Goal: Information Seeking & Learning: Learn about a topic

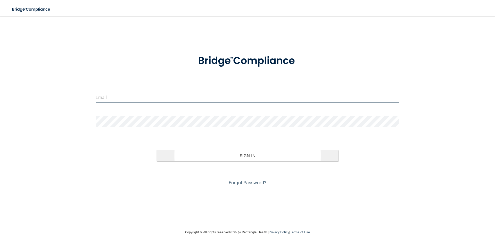
type input "[EMAIL_ADDRESS][DOMAIN_NAME]"
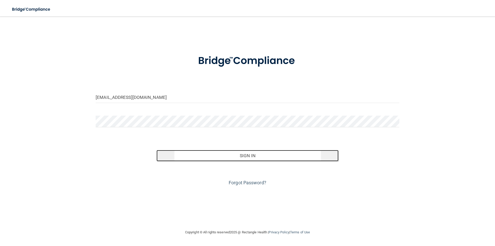
click at [243, 160] on button "Sign In" at bounding box center [248, 155] width 182 height 11
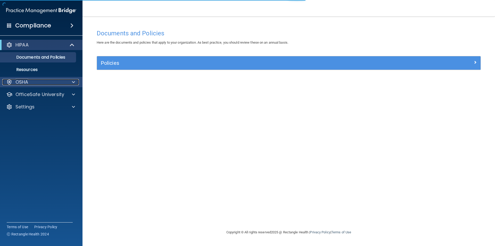
click at [72, 83] on span at bounding box center [73, 82] width 3 height 6
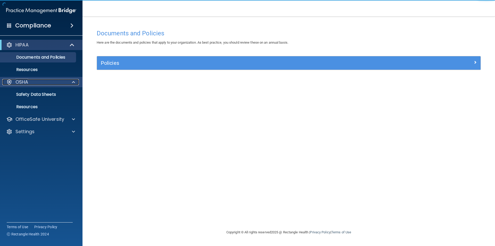
click at [69, 81] on div at bounding box center [72, 82] width 13 height 6
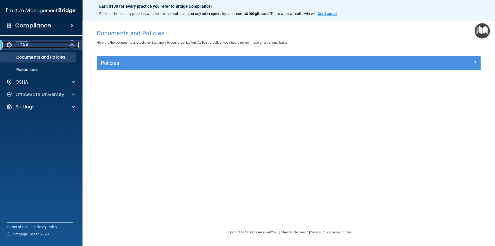
click at [73, 42] on span at bounding box center [72, 45] width 4 height 6
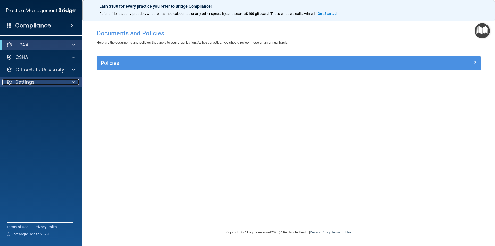
click at [72, 83] on span at bounding box center [73, 82] width 3 height 6
click at [71, 81] on div at bounding box center [72, 82] width 13 height 6
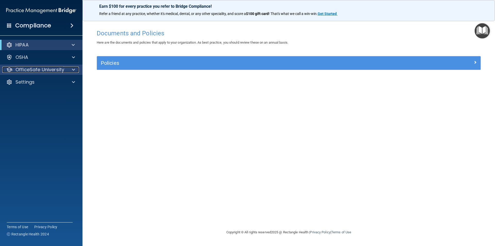
click at [73, 70] on span at bounding box center [73, 70] width 3 height 6
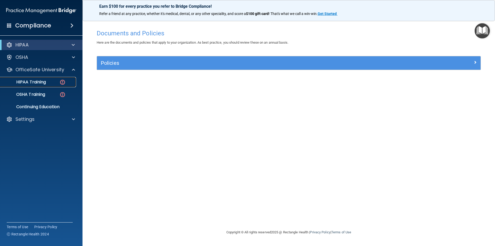
click at [37, 82] on p "HIPAA Training" at bounding box center [24, 81] width 43 height 5
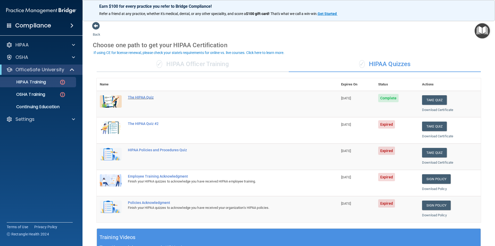
click at [139, 98] on div "The HIPAA Quiz" at bounding box center [220, 97] width 185 height 4
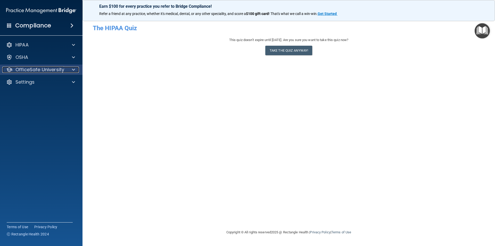
click at [71, 70] on div at bounding box center [72, 70] width 13 height 6
click at [69, 69] on div at bounding box center [72, 70] width 13 height 6
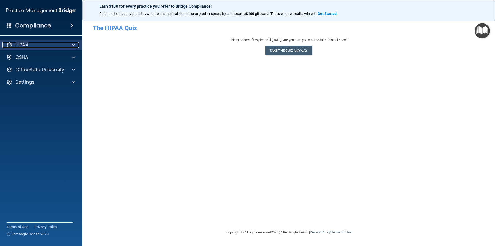
click at [74, 44] on span at bounding box center [73, 45] width 3 height 6
click at [73, 44] on span at bounding box center [73, 45] width 3 height 6
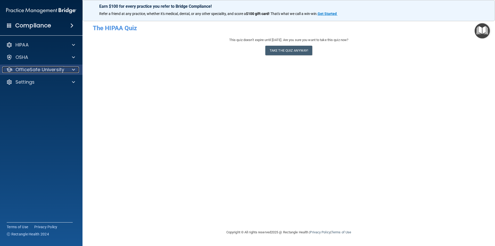
click at [76, 70] on div at bounding box center [72, 70] width 13 height 6
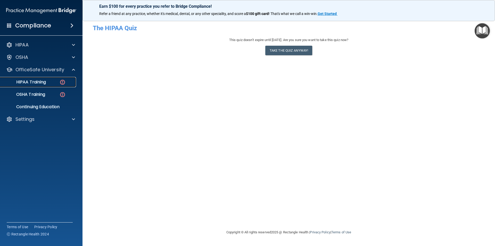
click at [38, 82] on p "HIPAA Training" at bounding box center [24, 81] width 43 height 5
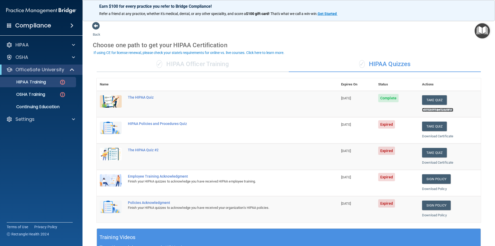
click at [432, 110] on link "Download Certificate" at bounding box center [437, 110] width 31 height 4
click at [164, 123] on div "HIPAA Policies and Procedures Quiz" at bounding box center [220, 124] width 185 height 4
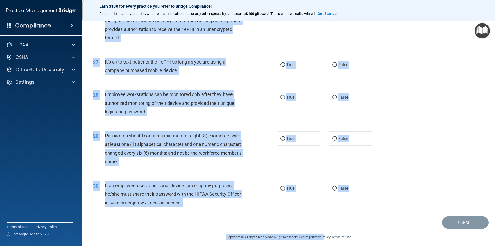
scroll to position [1041, 0]
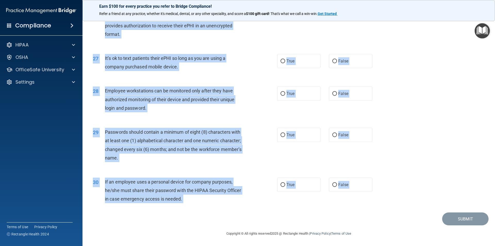
drag, startPoint x: 93, startPoint y: 44, endPoint x: 358, endPoint y: 220, distance: 317.7
copy main "01 It is ok to share your password with a co-worker in case immediate access of…"
click at [418, 100] on div "28 Employee workstations can be monitored only after they have authorized monit…" at bounding box center [289, 100] width 400 height 41
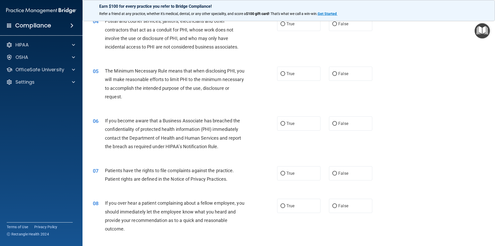
scroll to position [0, 0]
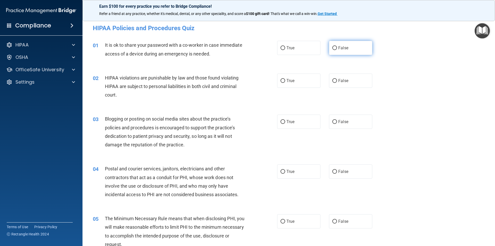
click at [339, 45] on label "False" at bounding box center [350, 48] width 43 height 14
click at [337, 46] on input "False" at bounding box center [335, 48] width 5 height 4
radio input "true"
click at [299, 77] on label "True" at bounding box center [298, 81] width 43 height 14
click at [285, 79] on input "True" at bounding box center [283, 81] width 5 height 4
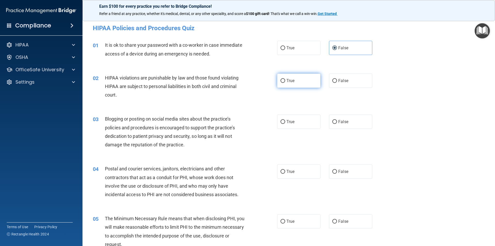
radio input "true"
click at [333, 117] on label "False" at bounding box center [350, 122] width 43 height 14
click at [333, 120] on input "False" at bounding box center [335, 122] width 5 height 4
radio input "true"
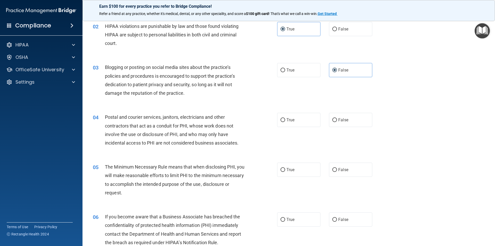
scroll to position [77, 0]
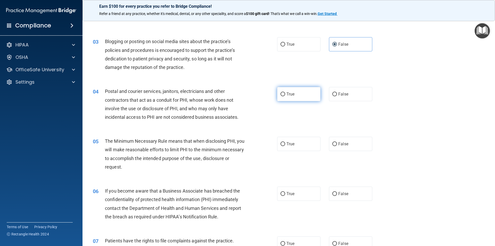
click at [296, 97] on label "True" at bounding box center [298, 94] width 43 height 14
click at [285, 96] on input "True" at bounding box center [283, 94] width 5 height 4
radio input "true"
click at [294, 143] on label "True" at bounding box center [298, 144] width 43 height 14
click at [285, 143] on input "True" at bounding box center [283, 144] width 5 height 4
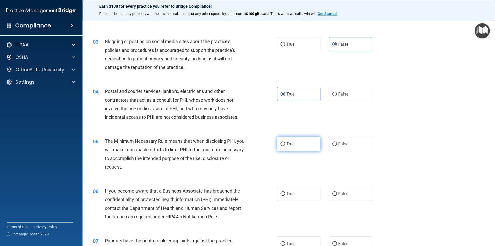
radio input "true"
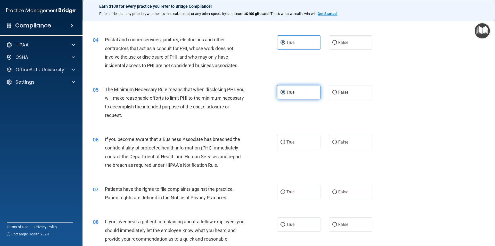
scroll to position [155, 0]
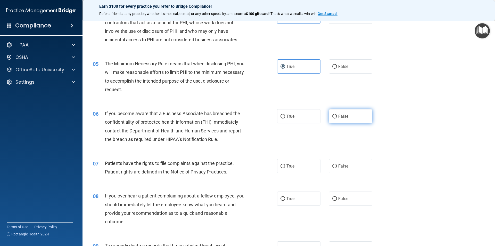
click at [343, 115] on span "False" at bounding box center [344, 116] width 10 height 5
click at [337, 115] on input "False" at bounding box center [335, 117] width 5 height 4
radio input "true"
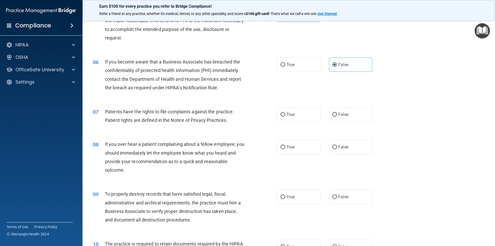
scroll to position [232, 0]
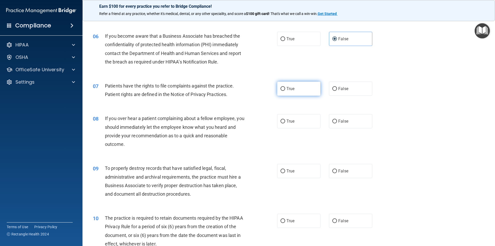
click at [277, 86] on label "True" at bounding box center [298, 89] width 43 height 14
click at [281, 87] on input "True" at bounding box center [283, 89] width 5 height 4
radio input "true"
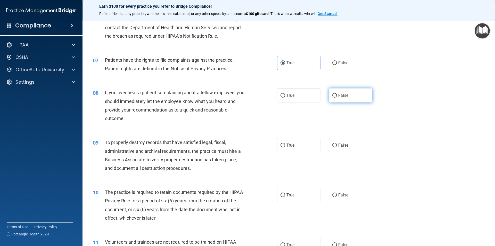
click at [330, 95] on label "False" at bounding box center [350, 95] width 43 height 14
click at [333, 95] on input "False" at bounding box center [335, 96] width 5 height 4
radio input "true"
click at [342, 146] on span "False" at bounding box center [344, 145] width 10 height 5
click at [337, 146] on input "False" at bounding box center [335, 145] width 5 height 4
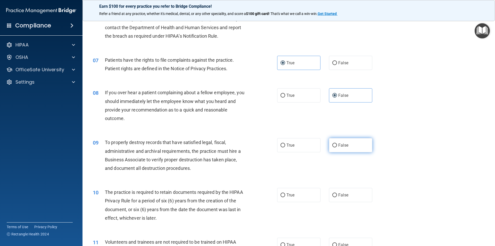
radio input "true"
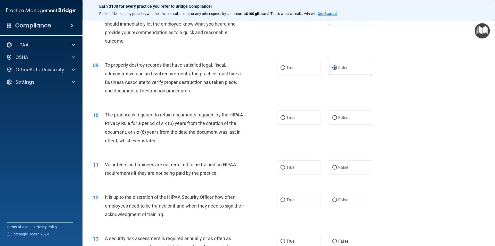
scroll to position [387, 0]
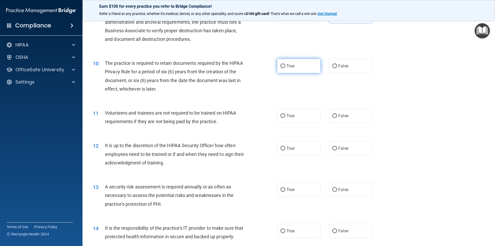
click at [288, 65] on span "True" at bounding box center [291, 65] width 8 height 5
click at [285, 65] on input "True" at bounding box center [283, 66] width 5 height 4
radio input "true"
click at [339, 116] on span "False" at bounding box center [344, 115] width 10 height 5
click at [336, 116] on input "False" at bounding box center [335, 116] width 5 height 4
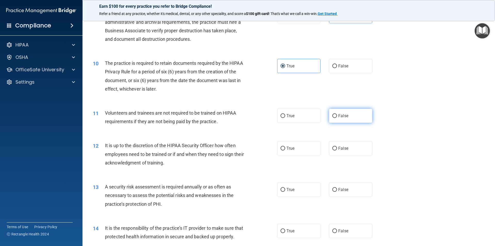
radio input "true"
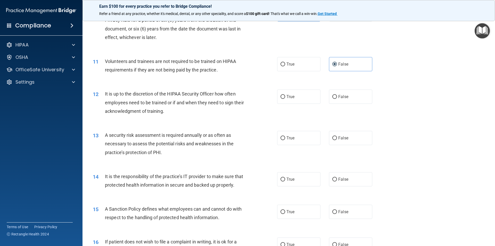
scroll to position [465, 0]
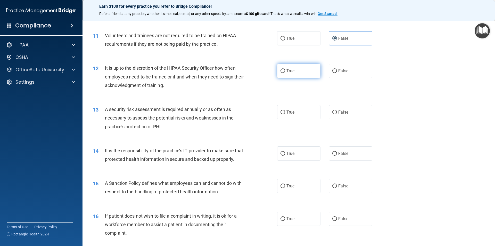
click at [282, 73] on input "True" at bounding box center [283, 71] width 5 height 4
radio input "true"
click at [284, 110] on label "True" at bounding box center [298, 112] width 43 height 14
click at [284, 110] on input "True" at bounding box center [283, 112] width 5 height 4
radio input "true"
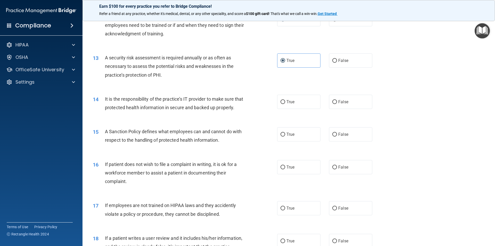
scroll to position [542, 0]
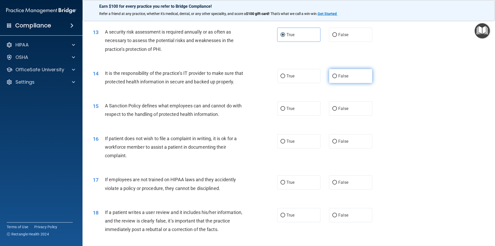
click at [339, 75] on span "False" at bounding box center [344, 76] width 10 height 5
click at [337, 75] on input "False" at bounding box center [335, 76] width 5 height 4
radio input "true"
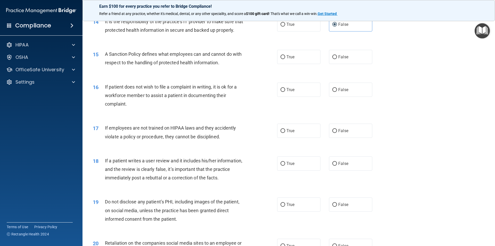
scroll to position [568, 0]
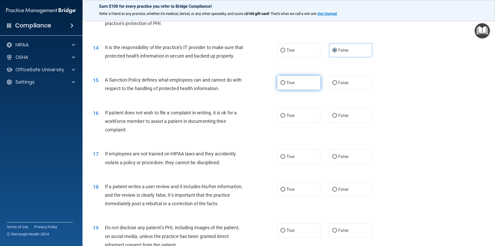
drag, startPoint x: 295, startPoint y: 81, endPoint x: 289, endPoint y: 89, distance: 10.1
click at [295, 81] on label "True" at bounding box center [298, 83] width 43 height 14
click at [285, 81] on input "True" at bounding box center [283, 83] width 5 height 4
radio input "true"
click at [289, 116] on span "True" at bounding box center [291, 115] width 8 height 5
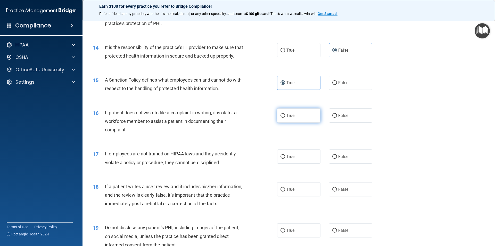
click at [285, 116] on input "True" at bounding box center [283, 116] width 5 height 4
radio input "true"
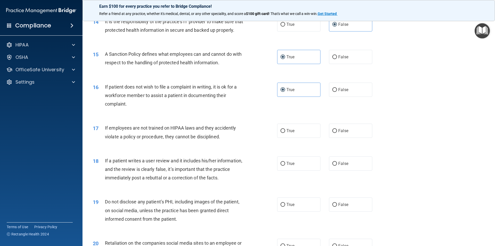
scroll to position [619, 0]
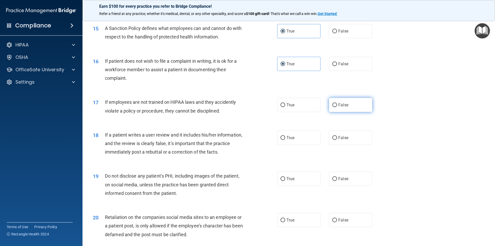
click at [329, 102] on label "False" at bounding box center [350, 105] width 43 height 14
click at [333, 103] on input "False" at bounding box center [335, 105] width 5 height 4
radio input "true"
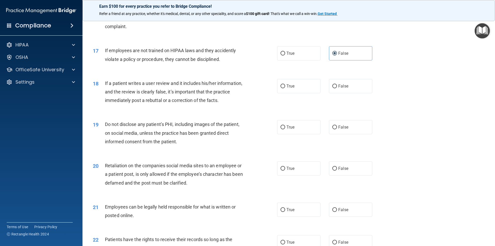
scroll to position [697, 0]
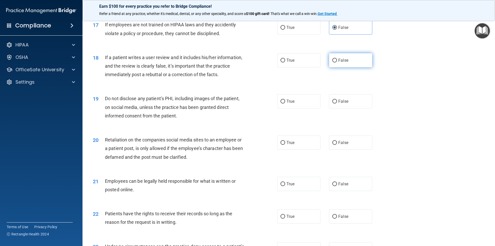
click at [339, 59] on span "False" at bounding box center [344, 60] width 10 height 5
click at [337, 59] on input "False" at bounding box center [335, 61] width 5 height 4
radio input "true"
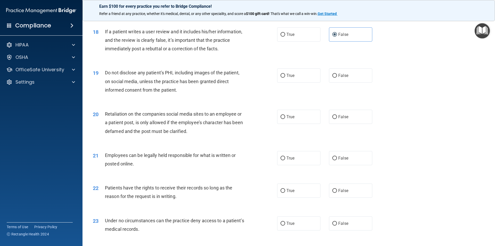
click at [274, 75] on div "19 Do not disclose any patient’s PHI, including images of the patient, on socia…" at bounding box center [185, 82] width 200 height 28
click at [288, 74] on span "True" at bounding box center [291, 75] width 8 height 5
click at [285, 74] on input "True" at bounding box center [283, 76] width 5 height 4
radio input "true"
click at [252, 52] on div "18 If a patient writes a user review and it includes his/her information, and t…" at bounding box center [185, 41] width 200 height 28
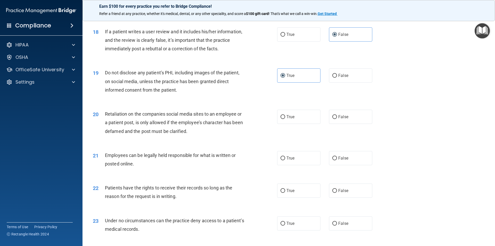
scroll to position [748, 0]
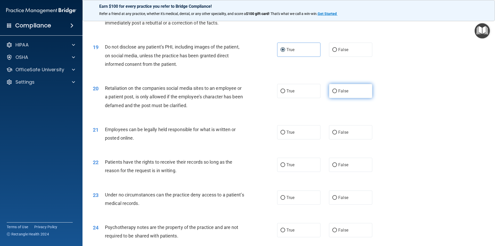
click at [335, 89] on input "False" at bounding box center [335, 91] width 5 height 4
radio input "true"
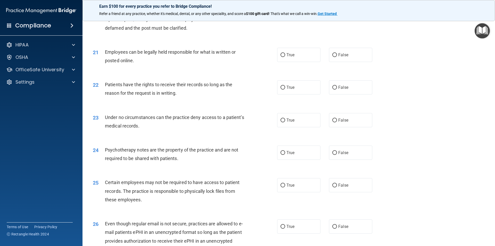
scroll to position [800, 0]
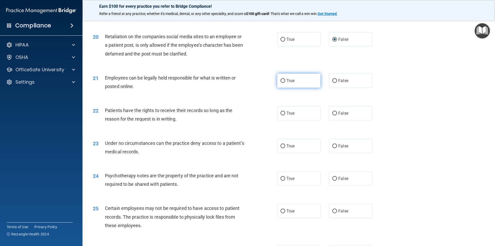
click at [288, 83] on label "True" at bounding box center [298, 81] width 43 height 14
click at [285, 83] on input "True" at bounding box center [283, 81] width 5 height 4
radio input "true"
click at [340, 115] on span "False" at bounding box center [344, 113] width 10 height 5
click at [337, 115] on input "False" at bounding box center [335, 113] width 5 height 4
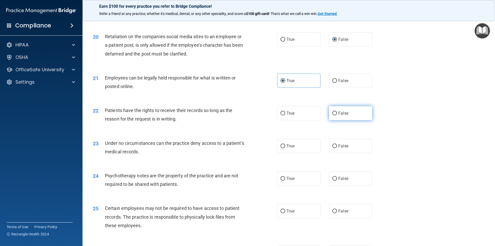
radio input "true"
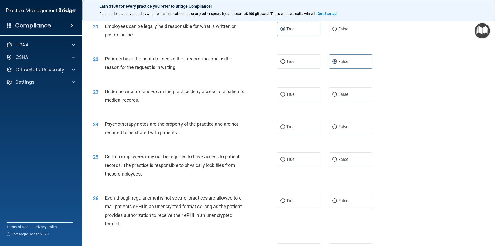
scroll to position [877, 0]
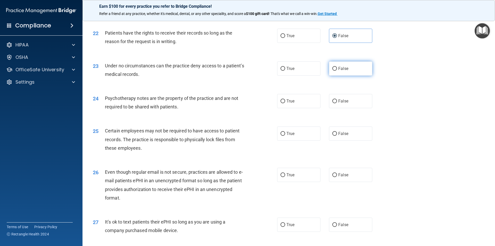
click at [335, 68] on label "False" at bounding box center [350, 68] width 43 height 14
click at [335, 68] on input "False" at bounding box center [335, 69] width 5 height 4
radio input "true"
click at [296, 100] on label "True" at bounding box center [298, 101] width 43 height 14
click at [285, 100] on input "True" at bounding box center [283, 101] width 5 height 4
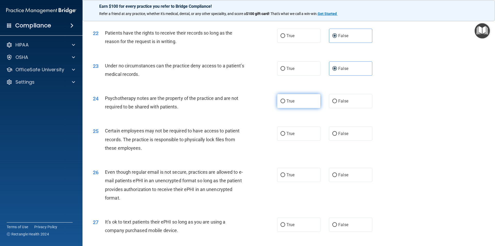
radio input "true"
click at [296, 131] on label "True" at bounding box center [298, 133] width 43 height 14
click at [285, 132] on input "True" at bounding box center [283, 134] width 5 height 4
radio input "true"
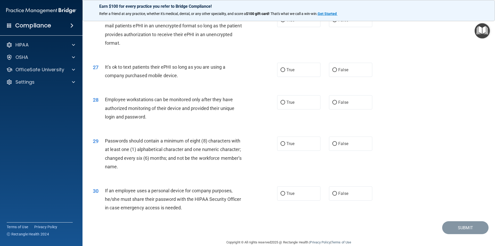
scroll to position [1006, 0]
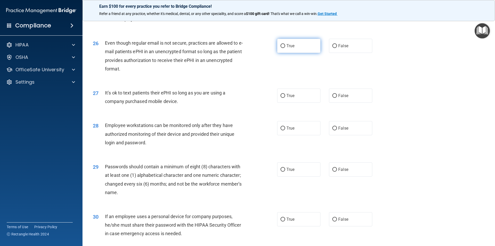
click at [299, 46] on label "True" at bounding box center [298, 46] width 43 height 14
click at [285, 46] on input "True" at bounding box center [283, 46] width 5 height 4
radio input "true"
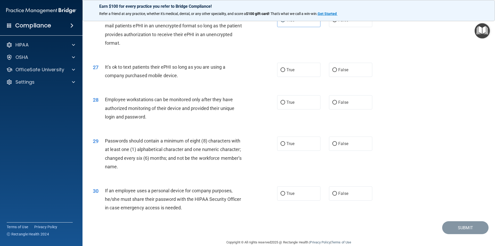
scroll to position [1041, 0]
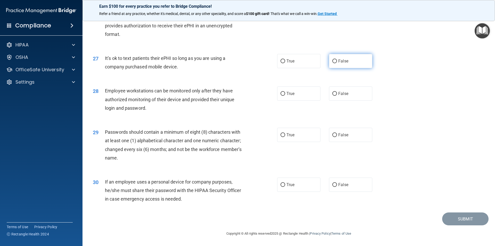
click at [339, 62] on span "False" at bounding box center [344, 61] width 10 height 5
click at [337, 62] on input "False" at bounding box center [335, 61] width 5 height 4
radio input "true"
click at [340, 93] on span "False" at bounding box center [344, 93] width 10 height 5
click at [337, 93] on input "False" at bounding box center [335, 94] width 5 height 4
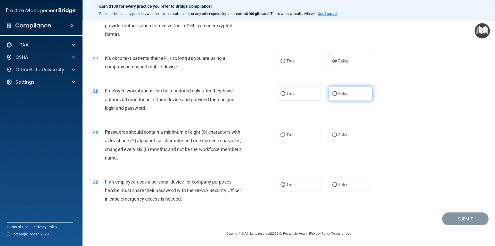
radio input "true"
click at [294, 139] on label "True" at bounding box center [298, 135] width 43 height 14
click at [285, 137] on input "True" at bounding box center [283, 135] width 5 height 4
radio input "true"
click at [339, 186] on span "False" at bounding box center [344, 184] width 10 height 5
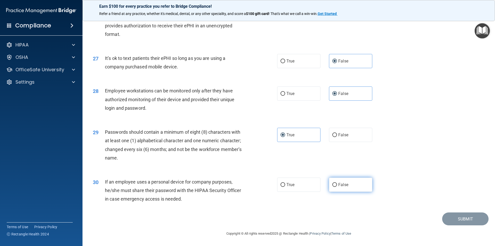
click at [337, 186] on input "False" at bounding box center [335, 185] width 5 height 4
radio input "true"
click at [470, 219] on button "Submit" at bounding box center [466, 218] width 46 height 13
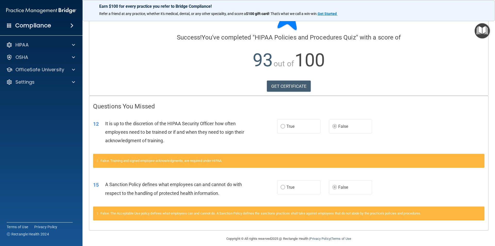
scroll to position [31, 0]
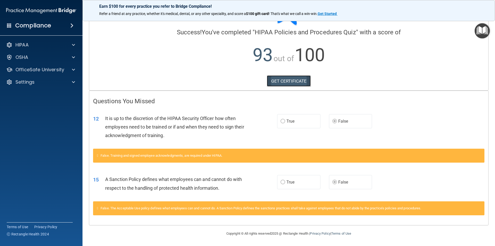
click at [273, 82] on link "GET CERTIFICATE" at bounding box center [289, 80] width 44 height 11
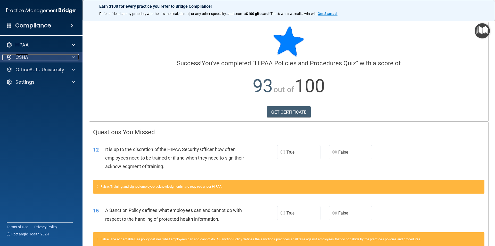
click at [75, 58] on div at bounding box center [72, 57] width 13 height 6
click at [73, 60] on span at bounding box center [73, 57] width 3 height 6
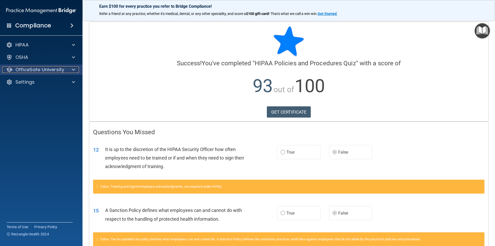
click at [71, 68] on div at bounding box center [72, 70] width 13 height 6
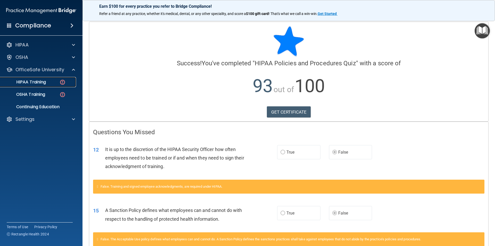
click at [31, 85] on p "HIPAA Training" at bounding box center [24, 81] width 43 height 5
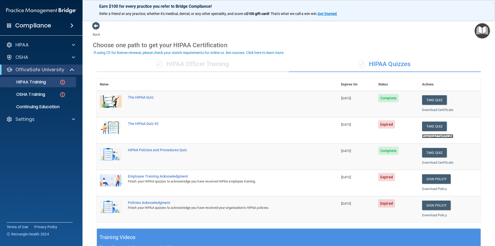
click at [429, 137] on link "Download Certificate" at bounding box center [437, 136] width 31 height 4
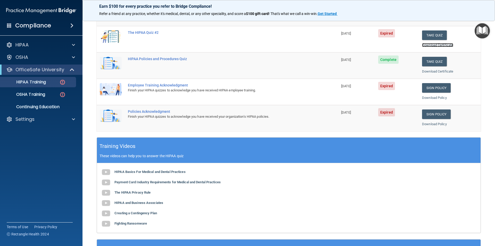
scroll to position [14, 0]
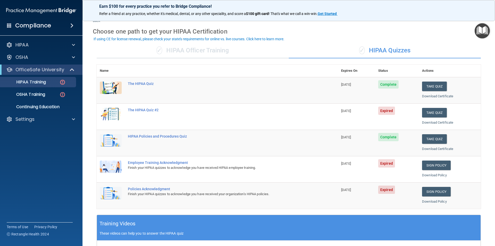
click at [145, 107] on td "The HIPAA Quiz #2" at bounding box center [231, 116] width 213 height 26
click at [145, 109] on div "The HIPAA Quiz #2" at bounding box center [220, 110] width 185 height 4
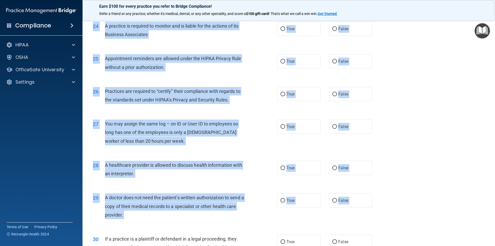
scroll to position [955, 0]
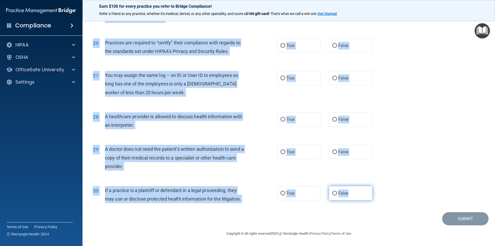
drag, startPoint x: 93, startPoint y: 31, endPoint x: 350, endPoint y: 192, distance: 303.8
copy div "01 A business associate agreement is required with organizations or persons whe…"
click at [243, 69] on div "27 You may assign the same log – on ID or User ID to employees so long has one …" at bounding box center [289, 85] width 400 height 41
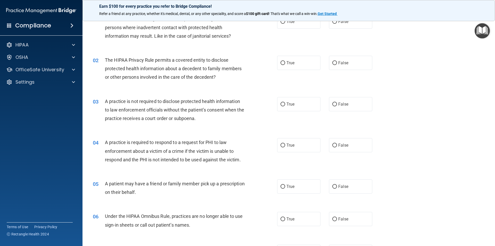
scroll to position [0, 0]
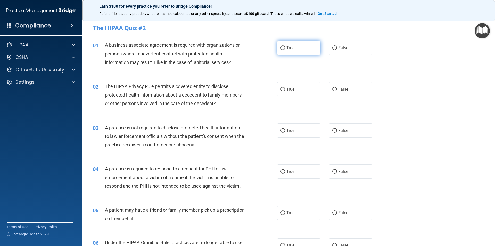
click at [281, 47] on input "True" at bounding box center [283, 48] width 5 height 4
radio input "true"
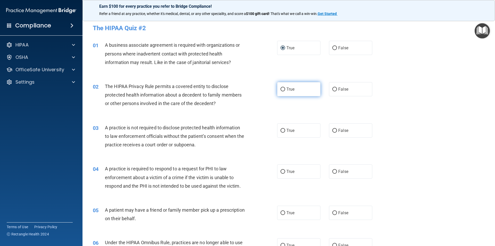
click at [283, 89] on input "True" at bounding box center [283, 89] width 5 height 4
radio input "true"
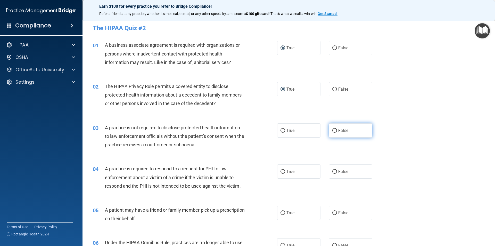
click at [333, 135] on label "False" at bounding box center [350, 130] width 43 height 14
click at [333, 133] on input "False" at bounding box center [335, 131] width 5 height 4
radio input "true"
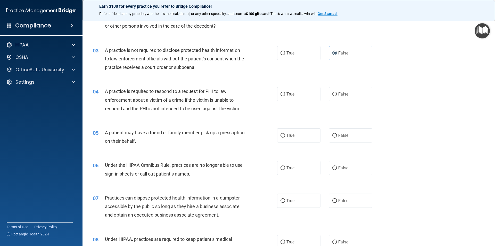
scroll to position [103, 0]
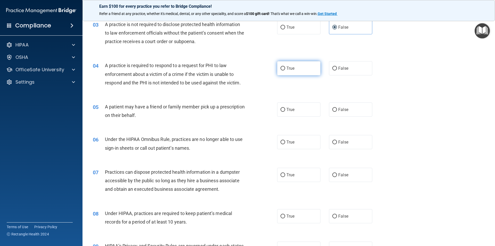
click at [297, 67] on label "True" at bounding box center [298, 68] width 43 height 14
click at [285, 67] on input "True" at bounding box center [283, 69] width 5 height 4
radio input "true"
click at [288, 116] on label "True" at bounding box center [298, 109] width 43 height 14
click at [285, 112] on input "True" at bounding box center [283, 110] width 5 height 4
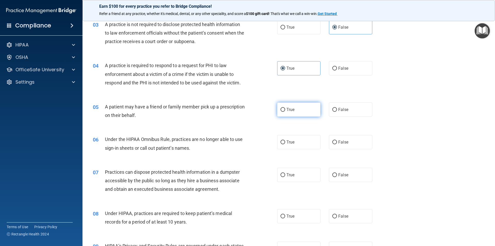
radio input "true"
click at [338, 145] on label "False" at bounding box center [350, 142] width 43 height 14
click at [337, 144] on input "False" at bounding box center [335, 142] width 5 height 4
radio input "true"
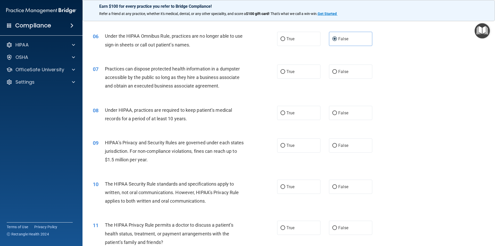
scroll to position [232, 0]
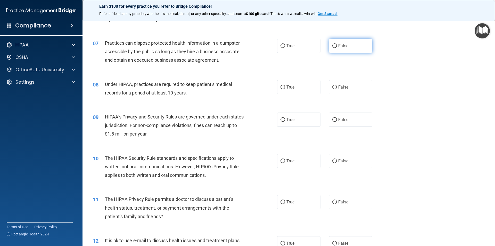
click at [341, 48] on label "False" at bounding box center [350, 46] width 43 height 14
click at [337, 48] on input "False" at bounding box center [335, 46] width 5 height 4
radio input "true"
click at [341, 92] on label "False" at bounding box center [350, 87] width 43 height 14
click at [337, 89] on input "False" at bounding box center [335, 87] width 5 height 4
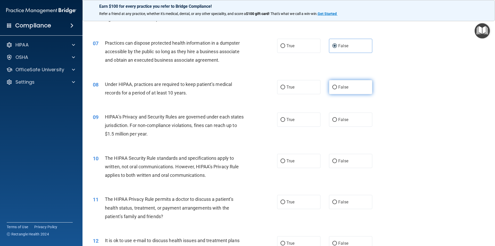
radio input "true"
click at [343, 122] on span "False" at bounding box center [344, 119] width 10 height 5
click at [337, 122] on input "False" at bounding box center [335, 120] width 5 height 4
radio input "true"
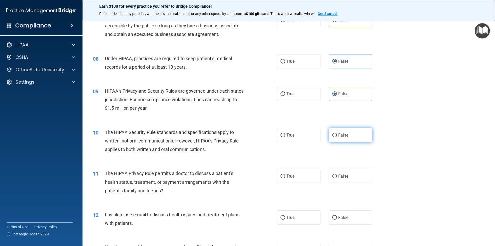
click at [344, 135] on span "False" at bounding box center [344, 135] width 10 height 5
click at [337, 135] on input "False" at bounding box center [335, 135] width 5 height 4
radio input "true"
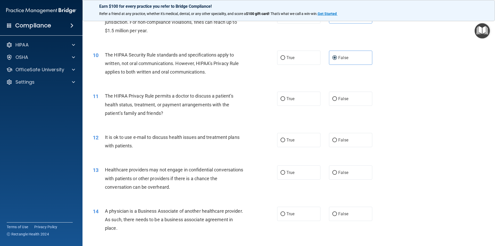
scroll to position [361, 0]
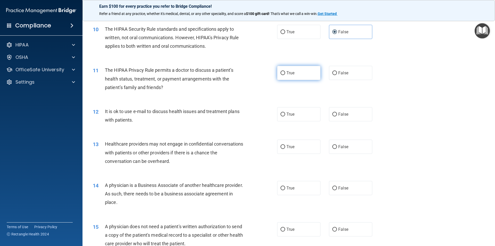
click at [292, 70] on label "True" at bounding box center [298, 73] width 43 height 14
click at [285, 71] on input "True" at bounding box center [283, 73] width 5 height 4
radio input "true"
click at [290, 114] on span "True" at bounding box center [291, 114] width 8 height 5
click at [285, 114] on input "True" at bounding box center [283, 115] width 5 height 4
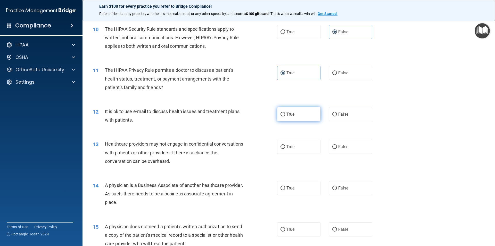
radio input "true"
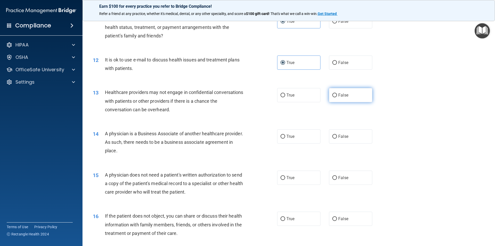
drag, startPoint x: 336, startPoint y: 98, endPoint x: 337, endPoint y: 108, distance: 10.1
click at [337, 98] on label "False" at bounding box center [350, 95] width 43 height 14
click at [337, 97] on input "False" at bounding box center [335, 95] width 5 height 4
radio input "true"
click at [340, 137] on span "False" at bounding box center [344, 136] width 10 height 5
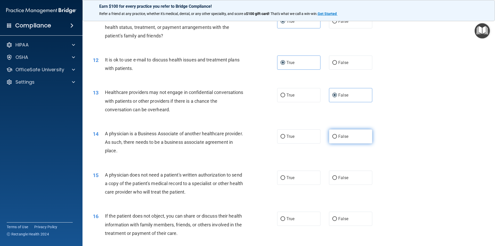
click at [337, 137] on input "False" at bounding box center [335, 137] width 5 height 4
radio input "true"
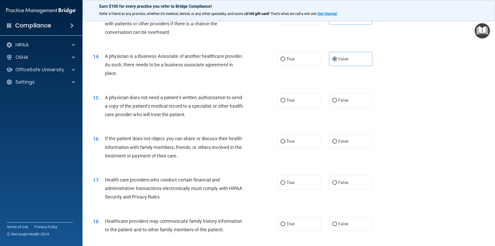
scroll to position [516, 0]
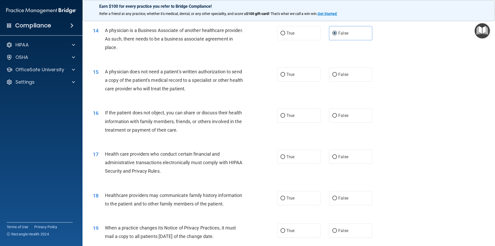
click at [275, 61] on div "15 A physician does not need a patient's written authorization to send a copy o…" at bounding box center [289, 81] width 400 height 41
click at [282, 73] on input "True" at bounding box center [283, 75] width 5 height 4
radio input "true"
click at [285, 112] on label "True" at bounding box center [298, 115] width 43 height 14
click at [285, 114] on input "True" at bounding box center [283, 116] width 5 height 4
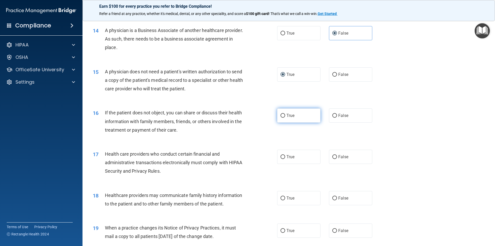
radio input "true"
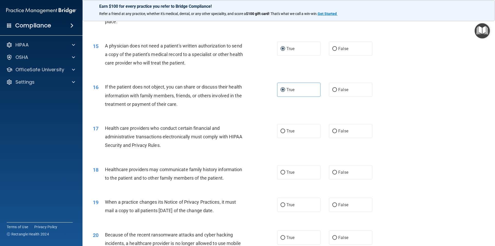
scroll to position [568, 0]
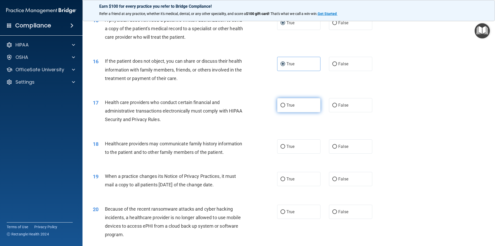
click at [308, 108] on label "True" at bounding box center [298, 105] width 43 height 14
click at [285, 107] on input "True" at bounding box center [283, 105] width 5 height 4
radio input "true"
click at [301, 147] on label "True" at bounding box center [298, 146] width 43 height 14
click at [285, 147] on input "True" at bounding box center [283, 147] width 5 height 4
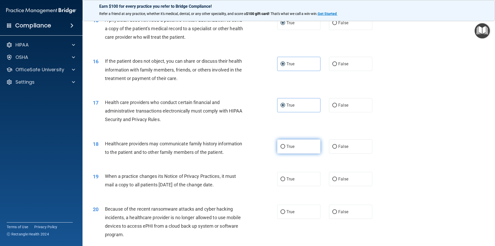
radio input "true"
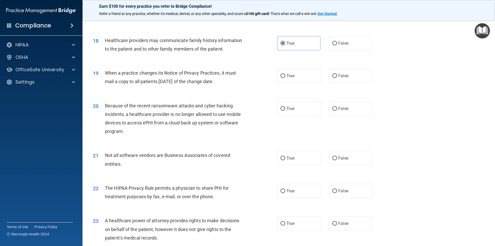
scroll to position [697, 0]
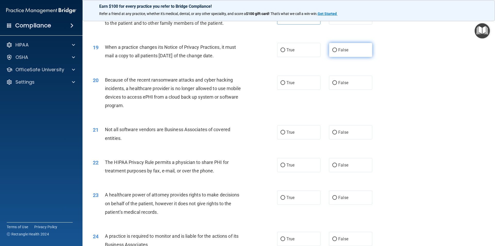
click at [332, 46] on label "False" at bounding box center [350, 50] width 43 height 14
click at [333, 48] on input "False" at bounding box center [335, 50] width 5 height 4
radio input "true"
click at [340, 79] on label "False" at bounding box center [350, 83] width 43 height 14
click at [337, 81] on input "False" at bounding box center [335, 83] width 5 height 4
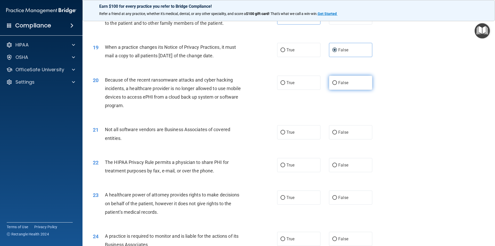
radio input "true"
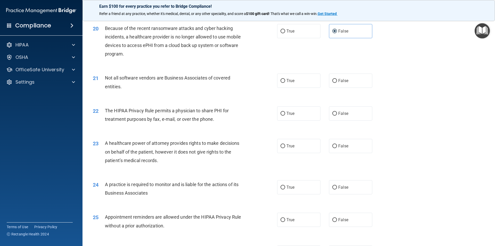
scroll to position [774, 0]
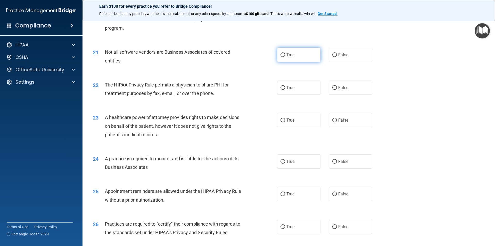
click at [292, 60] on label "True" at bounding box center [298, 55] width 43 height 14
click at [285, 57] on input "True" at bounding box center [283, 55] width 5 height 4
radio input "true"
click at [294, 84] on label "True" at bounding box center [298, 88] width 43 height 14
click at [285, 86] on input "True" at bounding box center [283, 88] width 5 height 4
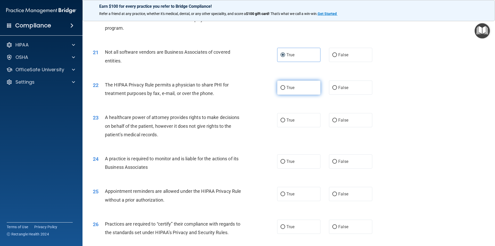
radio input "true"
click at [337, 117] on label "False" at bounding box center [350, 120] width 43 height 14
click at [337, 118] on input "False" at bounding box center [335, 120] width 5 height 4
radio input "true"
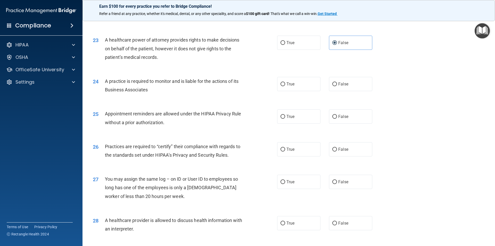
scroll to position [877, 0]
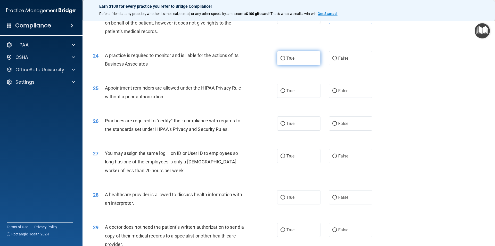
click at [298, 63] on label "True" at bounding box center [298, 58] width 43 height 14
click at [285, 60] on input "True" at bounding box center [283, 59] width 5 height 4
radio input "true"
click at [284, 90] on label "True" at bounding box center [298, 91] width 43 height 14
click at [284, 90] on input "True" at bounding box center [283, 91] width 5 height 4
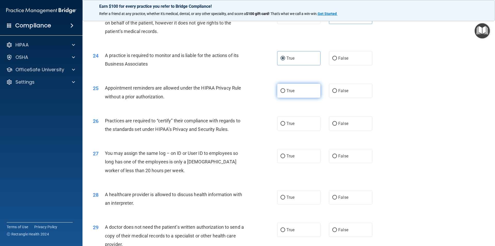
radio input "true"
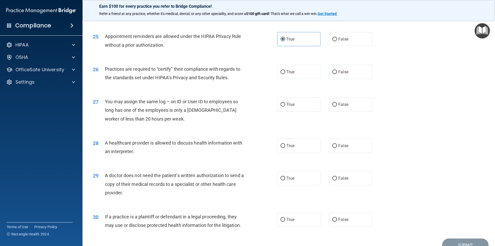
scroll to position [955, 0]
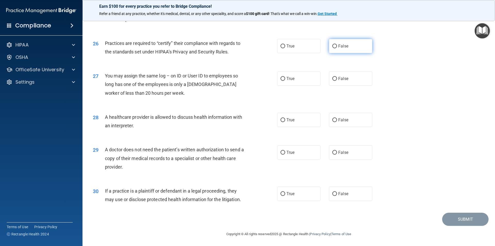
click at [354, 47] on label "False" at bounding box center [350, 46] width 43 height 14
click at [337, 47] on input "False" at bounding box center [335, 46] width 5 height 4
radio input "true"
click at [348, 81] on label "False" at bounding box center [350, 78] width 43 height 14
click at [337, 81] on input "False" at bounding box center [335, 79] width 5 height 4
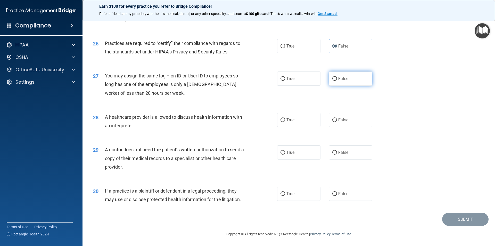
radio input "true"
click at [287, 119] on span "True" at bounding box center [291, 119] width 8 height 5
click at [285, 119] on input "True" at bounding box center [283, 120] width 5 height 4
radio input "true"
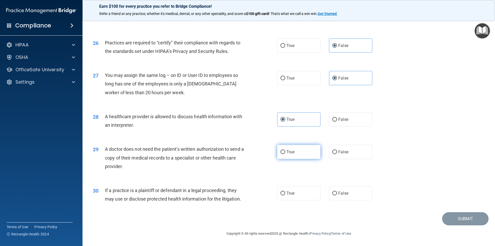
click at [288, 155] on label "True" at bounding box center [298, 152] width 43 height 14
click at [285, 154] on input "True" at bounding box center [283, 152] width 5 height 4
radio input "true"
click at [292, 190] on label "True" at bounding box center [298, 193] width 43 height 14
click at [285, 191] on input "True" at bounding box center [283, 193] width 5 height 4
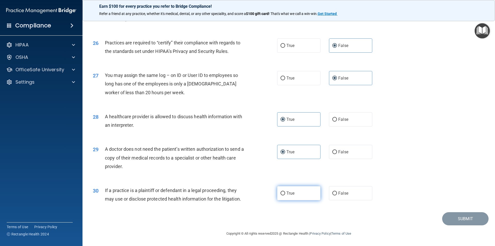
radio input "true"
click at [455, 216] on button "Submit" at bounding box center [466, 218] width 46 height 13
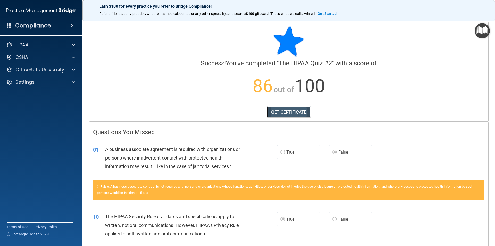
click at [275, 108] on link "GET CERTIFICATE" at bounding box center [289, 111] width 44 height 11
click at [75, 56] on span at bounding box center [73, 57] width 3 height 6
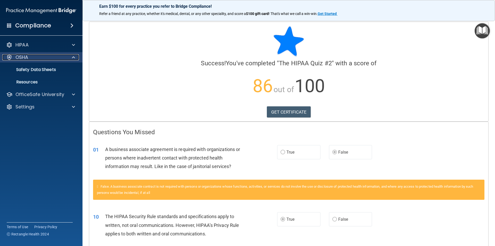
click at [74, 55] on span at bounding box center [73, 57] width 3 height 6
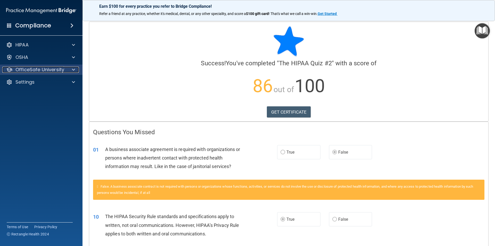
click at [72, 69] on span at bounding box center [73, 70] width 3 height 6
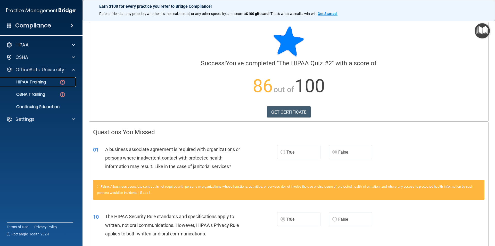
click at [38, 83] on p "HIPAA Training" at bounding box center [24, 81] width 43 height 5
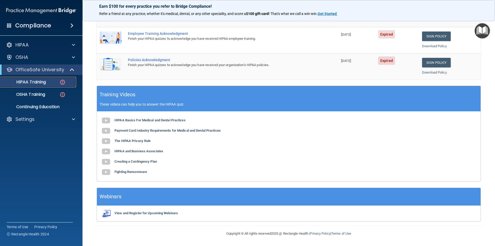
scroll to position [117, 0]
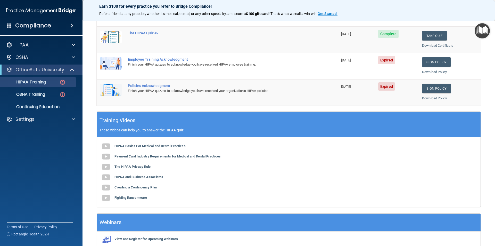
click at [158, 60] on div "Employee Training Acknowledgment" at bounding box center [220, 59] width 185 height 4
click at [112, 62] on img at bounding box center [111, 63] width 22 height 12
click at [440, 64] on link "Sign Policy" at bounding box center [436, 62] width 29 height 10
click at [434, 70] on link "Download Policy" at bounding box center [434, 72] width 25 height 4
click at [432, 90] on link "Sign Policy" at bounding box center [436, 89] width 29 height 10
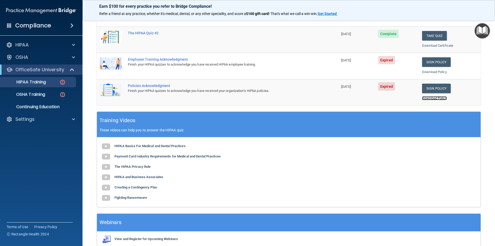
click at [430, 98] on link "Download Policy" at bounding box center [434, 98] width 25 height 4
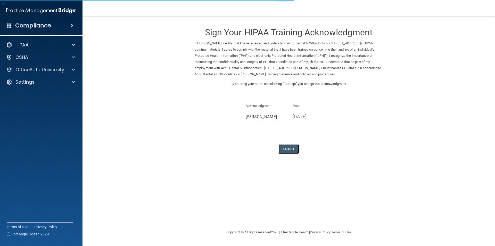
click at [290, 148] on button "I Agree" at bounding box center [289, 149] width 21 height 10
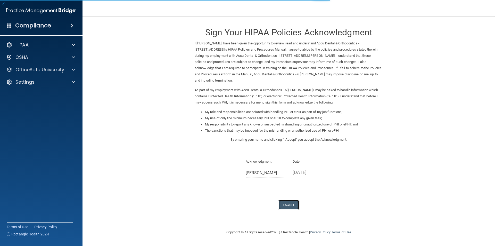
click at [288, 200] on button "I Agree" at bounding box center [289, 205] width 21 height 10
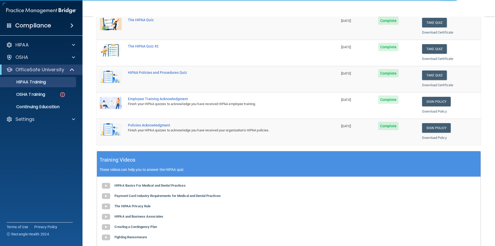
scroll to position [143, 0]
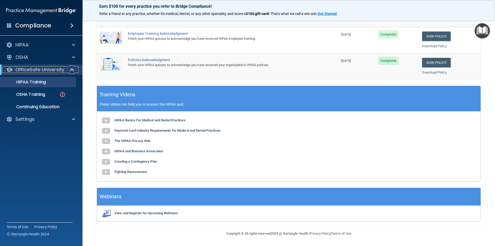
click at [74, 70] on span at bounding box center [72, 70] width 4 height 6
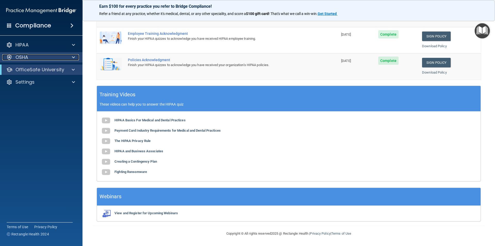
click at [75, 59] on div at bounding box center [72, 57] width 13 height 6
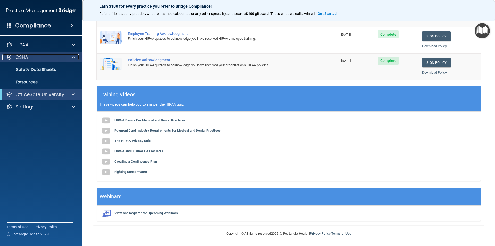
click at [75, 58] on span at bounding box center [73, 57] width 3 height 6
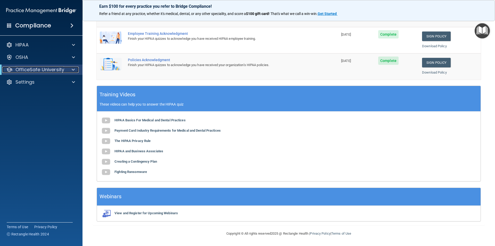
click at [73, 68] on span at bounding box center [73, 70] width 3 height 6
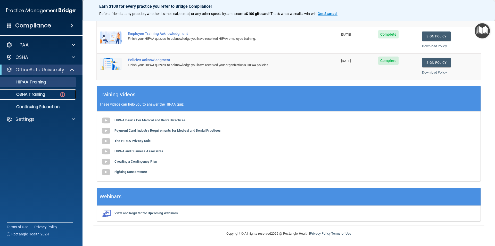
click at [25, 94] on p "OSHA Training" at bounding box center [24, 94] width 42 height 5
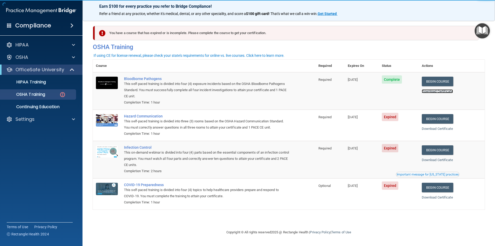
click at [440, 91] on link "Download Certificate" at bounding box center [437, 91] width 31 height 4
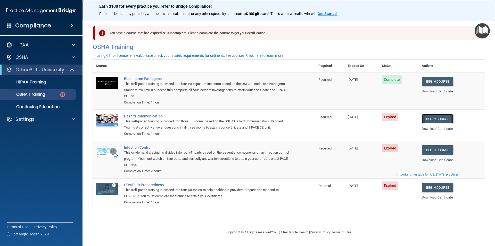
click at [439, 122] on link "Begin Course" at bounding box center [437, 119] width 31 height 10
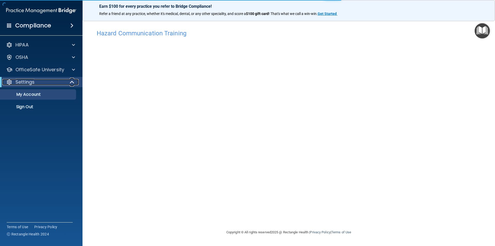
click at [72, 80] on span at bounding box center [72, 82] width 4 height 6
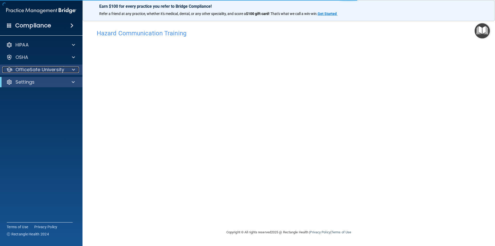
click at [73, 71] on span at bounding box center [73, 70] width 3 height 6
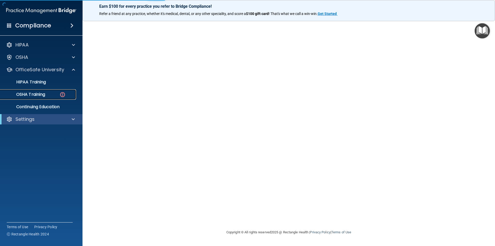
click at [52, 94] on div "OSHA Training" at bounding box center [38, 94] width 70 height 5
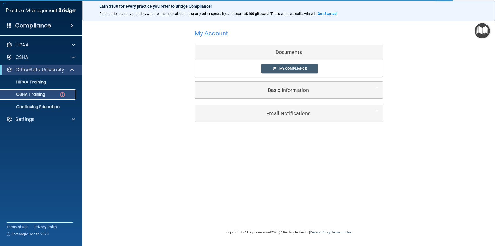
click at [22, 95] on p "OSHA Training" at bounding box center [24, 94] width 42 height 5
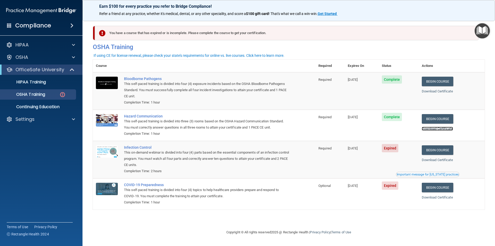
click at [438, 129] on link "Download Certificate" at bounding box center [437, 129] width 31 height 4
click at [452, 152] on link "Begin Course" at bounding box center [437, 150] width 31 height 10
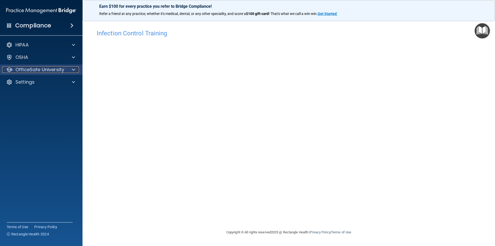
click at [75, 68] on div at bounding box center [72, 70] width 13 height 6
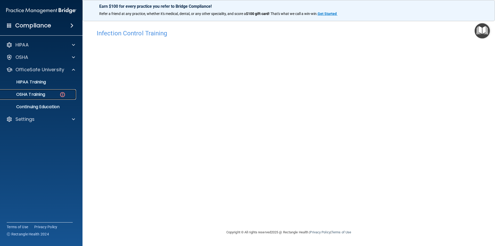
click at [42, 94] on p "OSHA Training" at bounding box center [24, 94] width 42 height 5
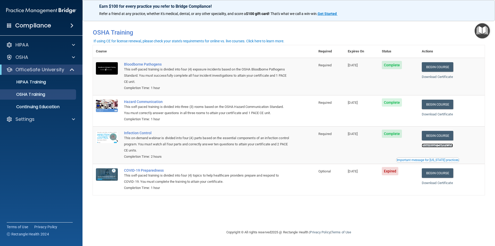
click at [436, 145] on link "Download Certificate" at bounding box center [437, 145] width 31 height 4
click at [440, 170] on link "Begin Course" at bounding box center [437, 173] width 31 height 10
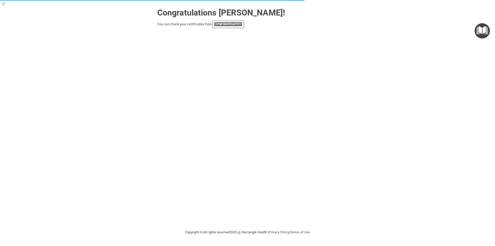
click at [228, 23] on link "your account page!" at bounding box center [228, 24] width 28 height 4
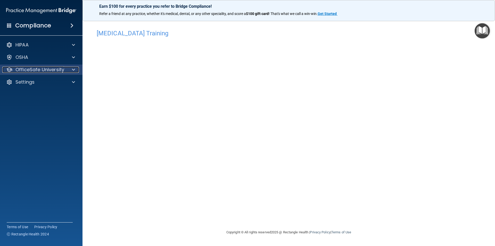
click at [70, 71] on div at bounding box center [72, 70] width 13 height 6
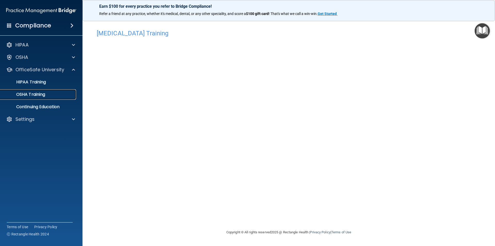
click at [33, 95] on p "OSHA Training" at bounding box center [24, 94] width 42 height 5
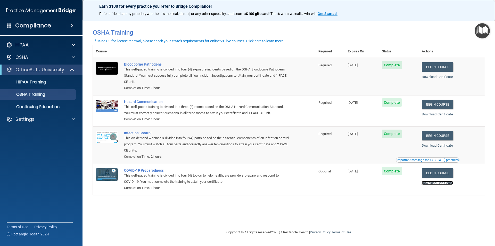
click at [446, 185] on link "Download Certificate" at bounding box center [437, 183] width 31 height 4
click at [71, 71] on span at bounding box center [72, 70] width 4 height 6
